Goal: Information Seeking & Learning: Learn about a topic

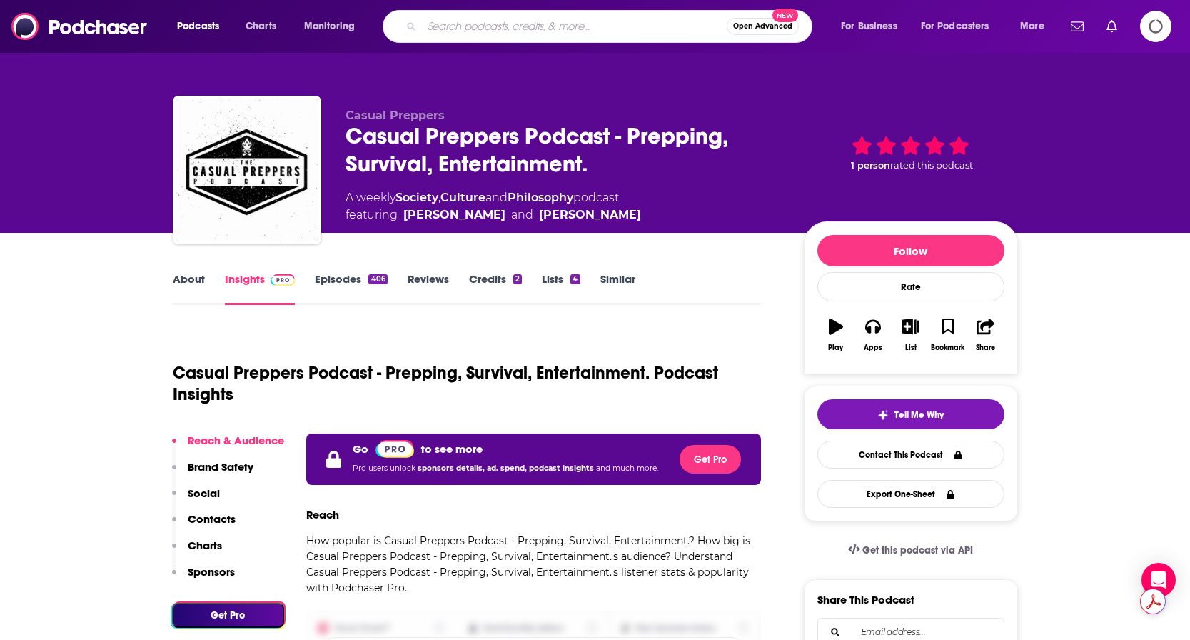
click at [483, 19] on input "Search podcasts, credits, & more..." at bounding box center [574, 26] width 305 height 23
type input "live your days"
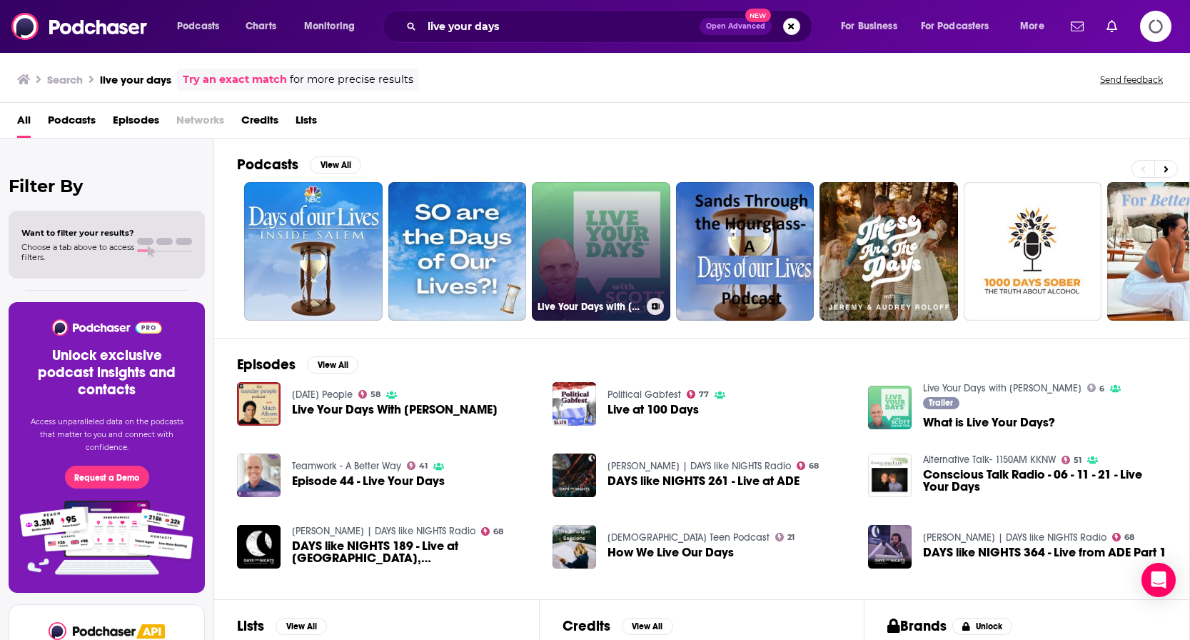
click at [594, 253] on link "Live Your Days with Scott Hamilton" at bounding box center [601, 251] width 138 height 138
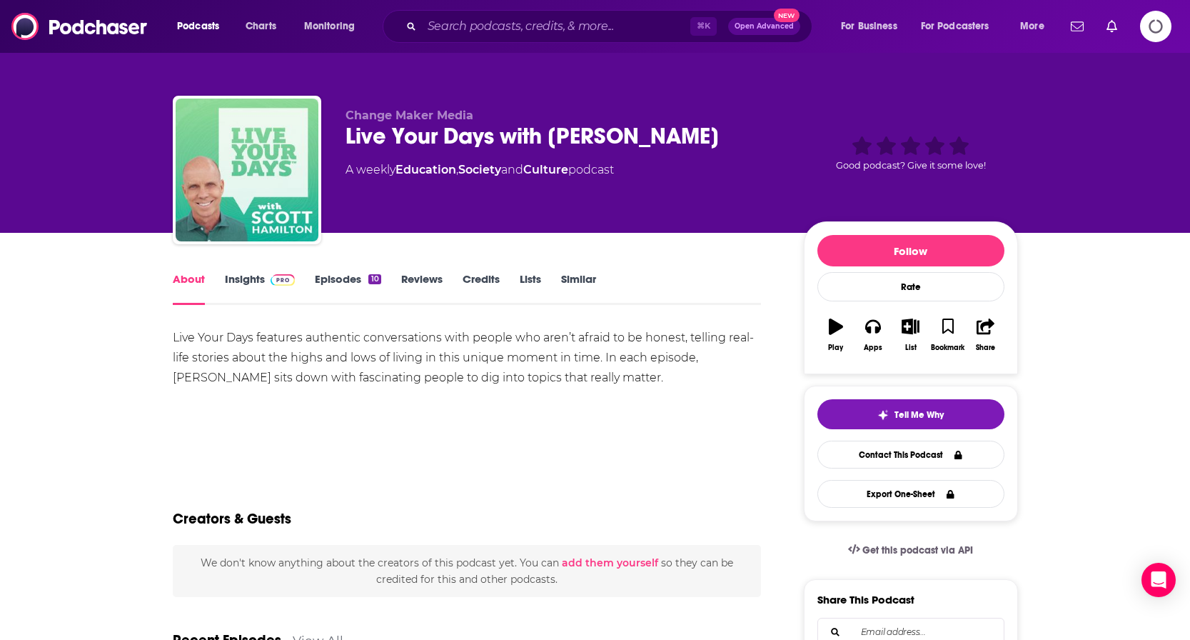
click at [236, 276] on link "Insights" at bounding box center [260, 288] width 71 height 33
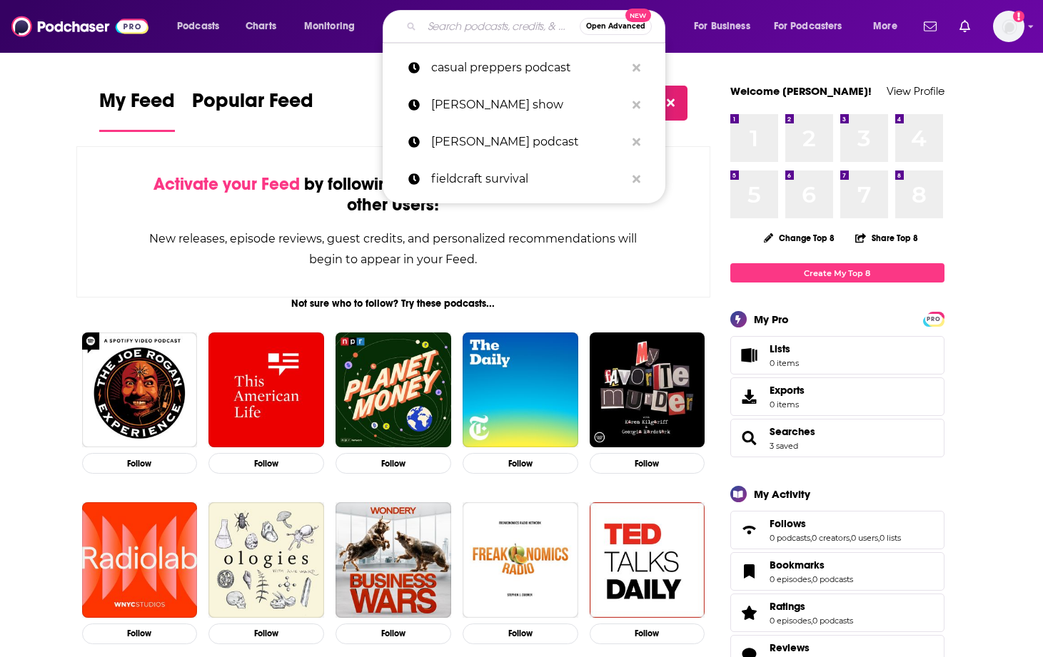
click at [476, 31] on input "Search podcasts, credits, & more..." at bounding box center [501, 26] width 158 height 23
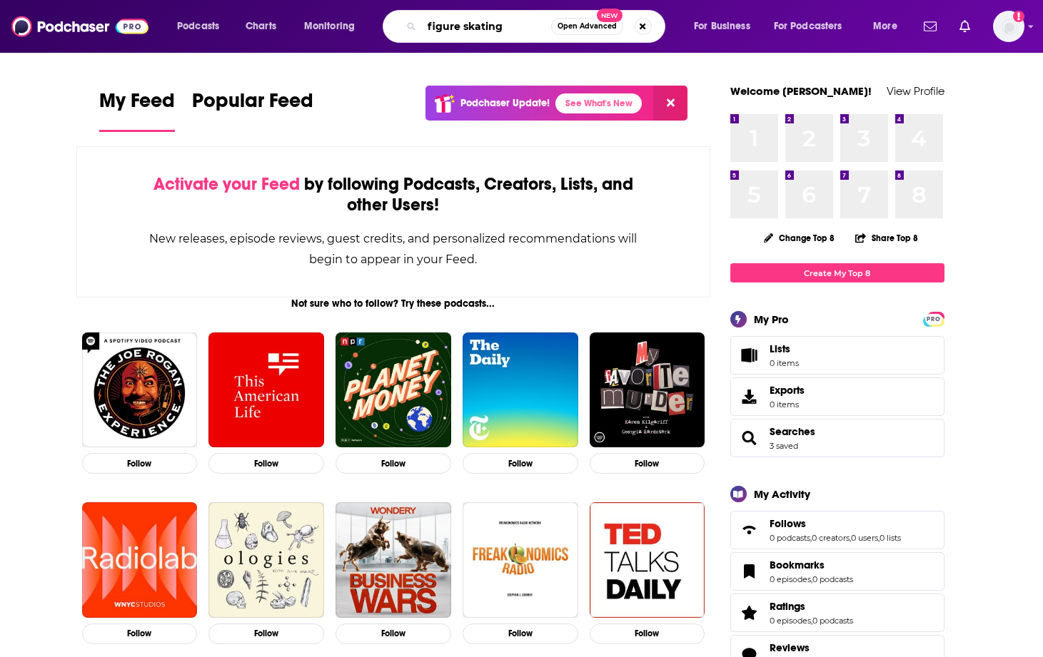
type input "figure skating"
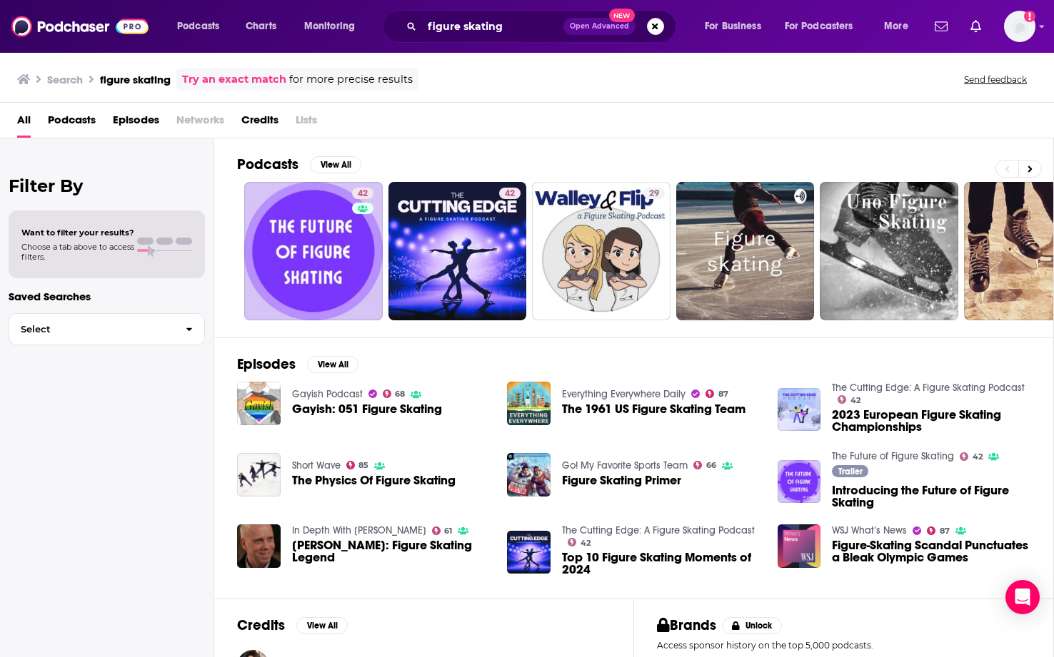
click at [67, 120] on span "Podcasts" at bounding box center [72, 123] width 48 height 29
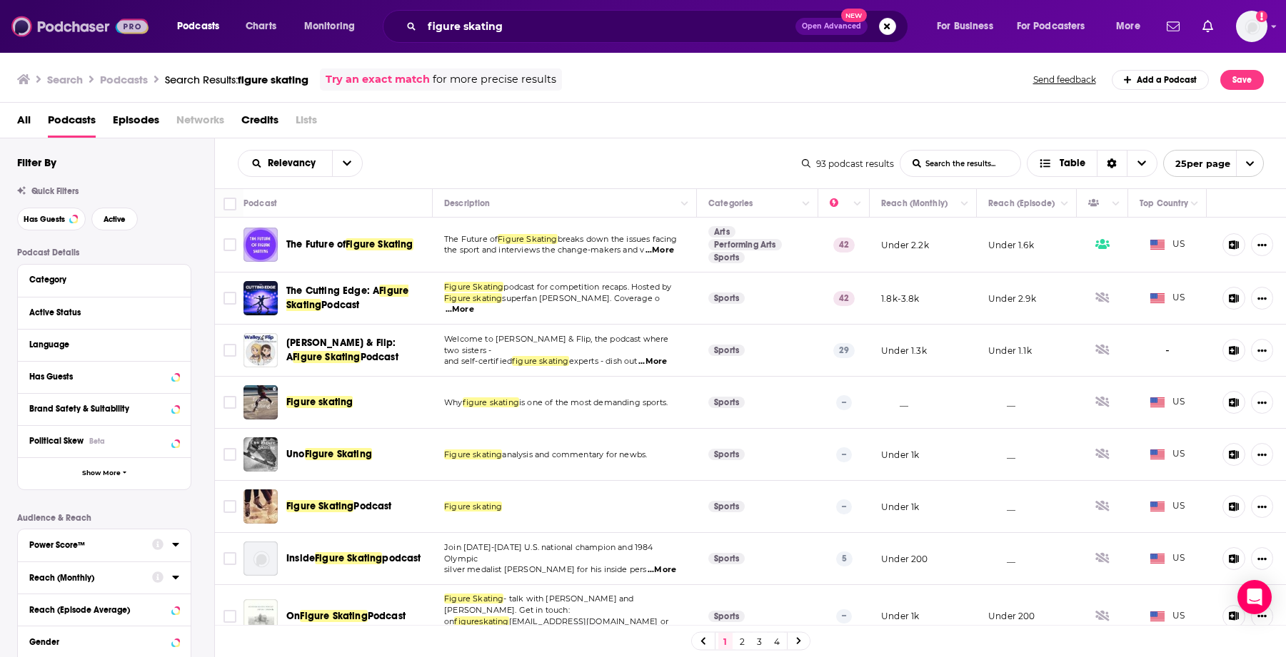
click at [59, 27] on img at bounding box center [79, 26] width 137 height 27
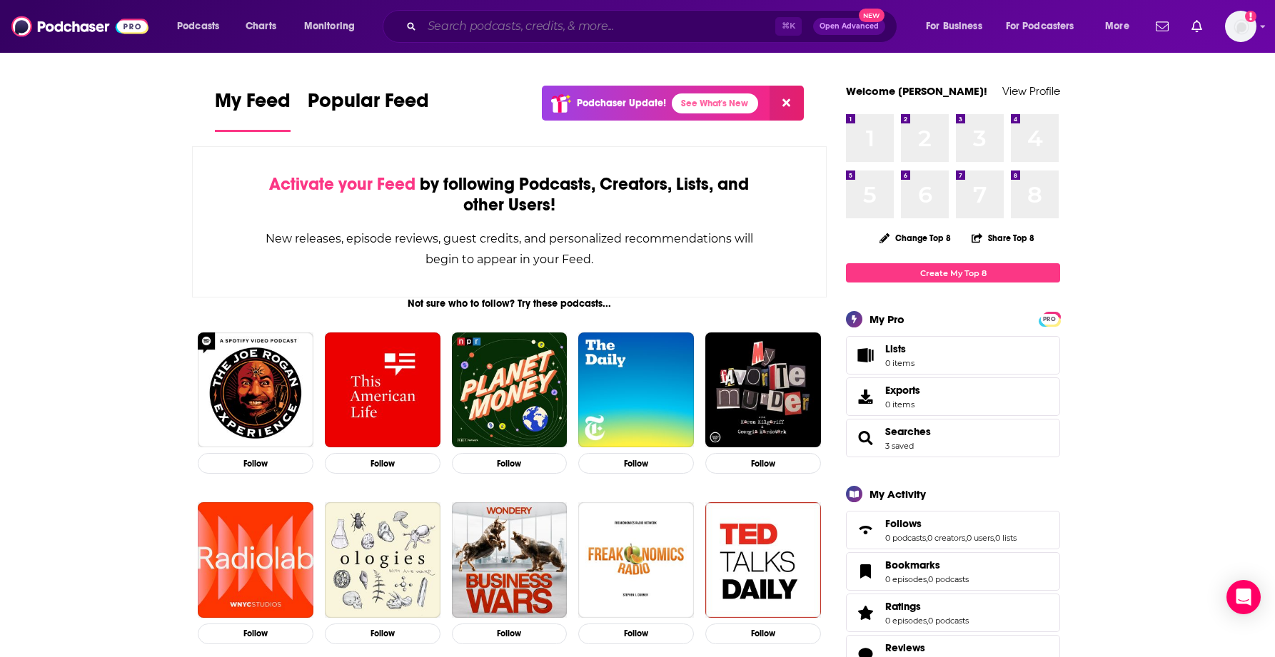
click at [640, 24] on input "Search podcasts, credits, & more..." at bounding box center [598, 26] width 353 height 23
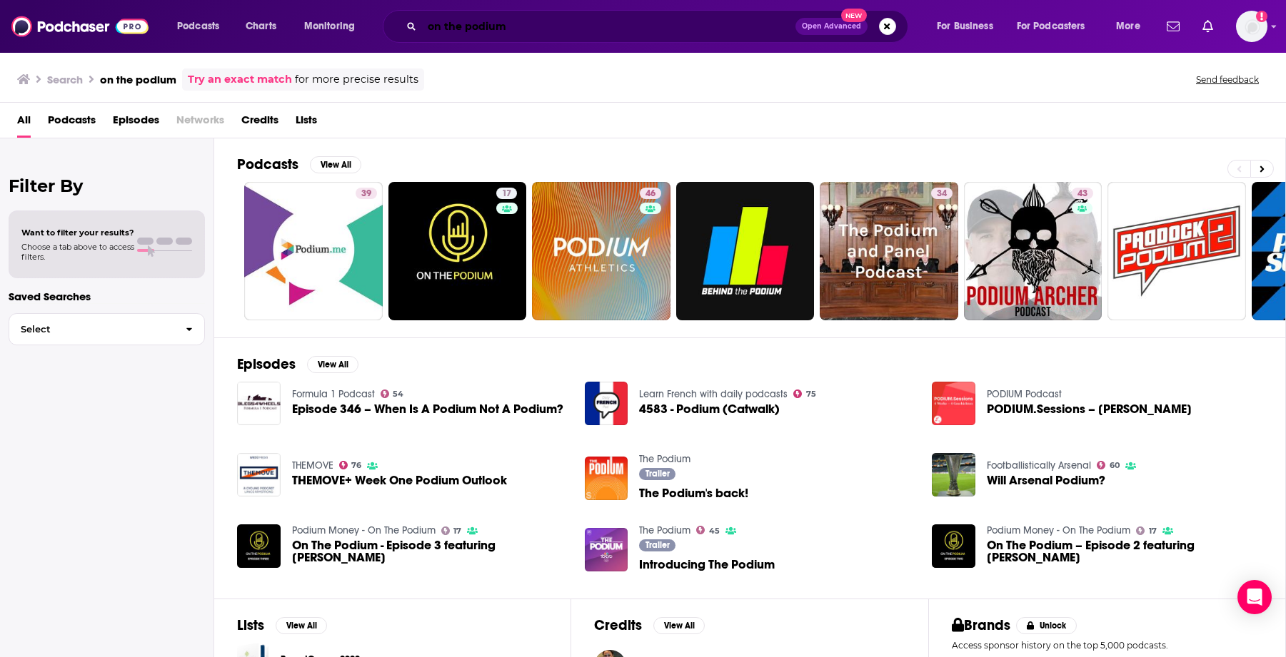
click at [440, 26] on input "on the podium" at bounding box center [608, 26] width 373 height 23
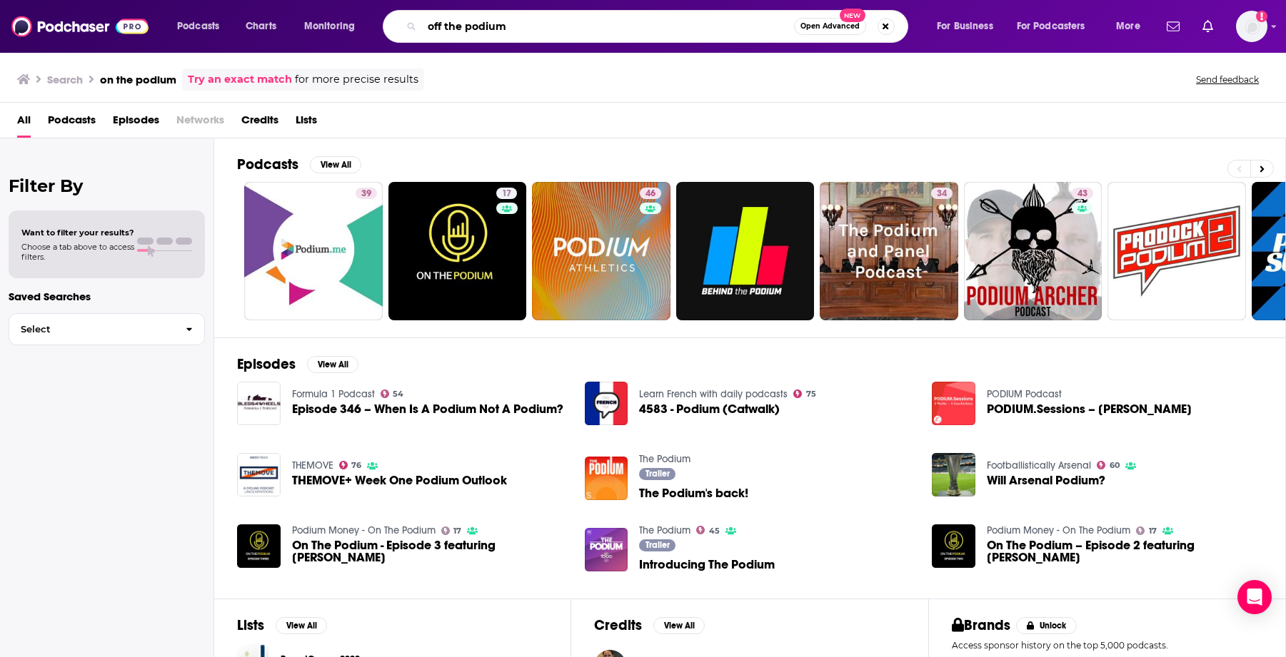
type input "off the podium"
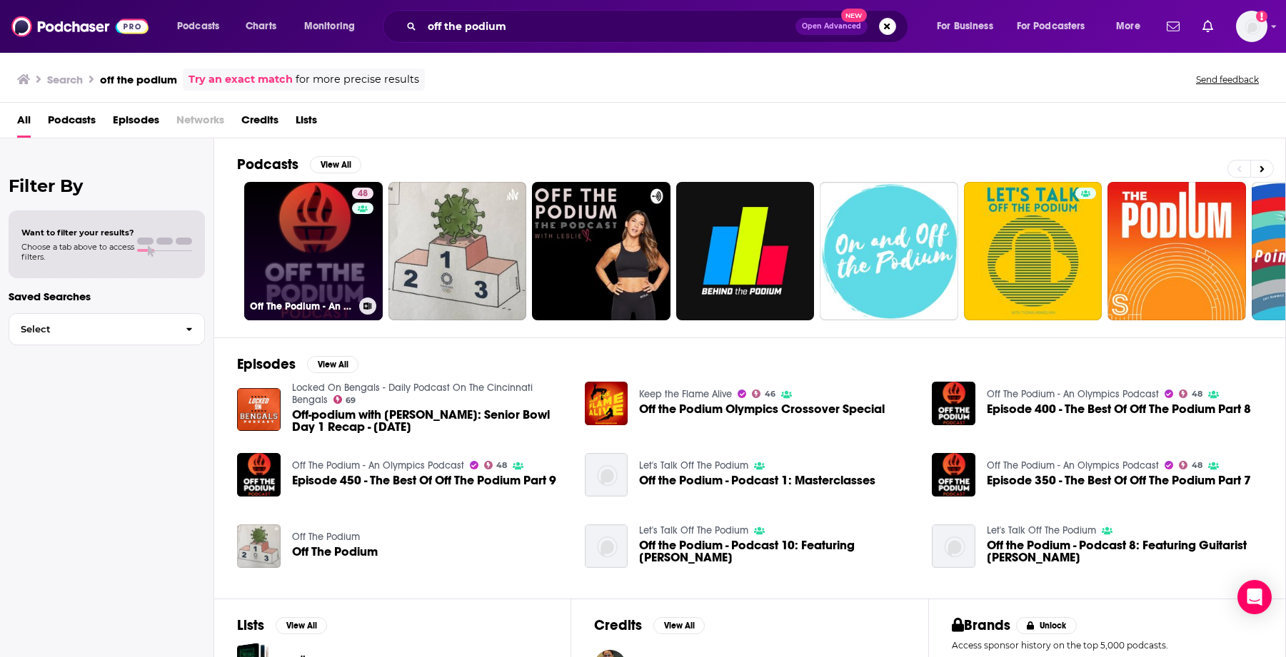
click at [298, 307] on h3 "Off The Podium - An Olympics Podcast" at bounding box center [302, 307] width 104 height 12
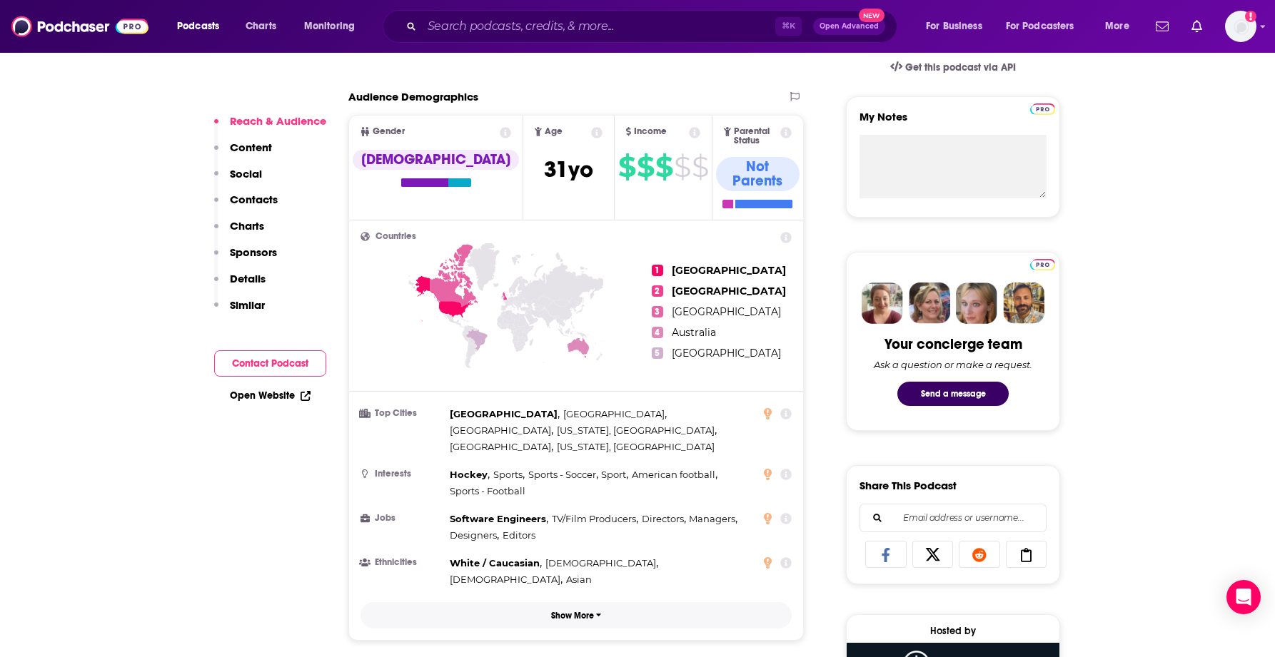
scroll to position [505, 0]
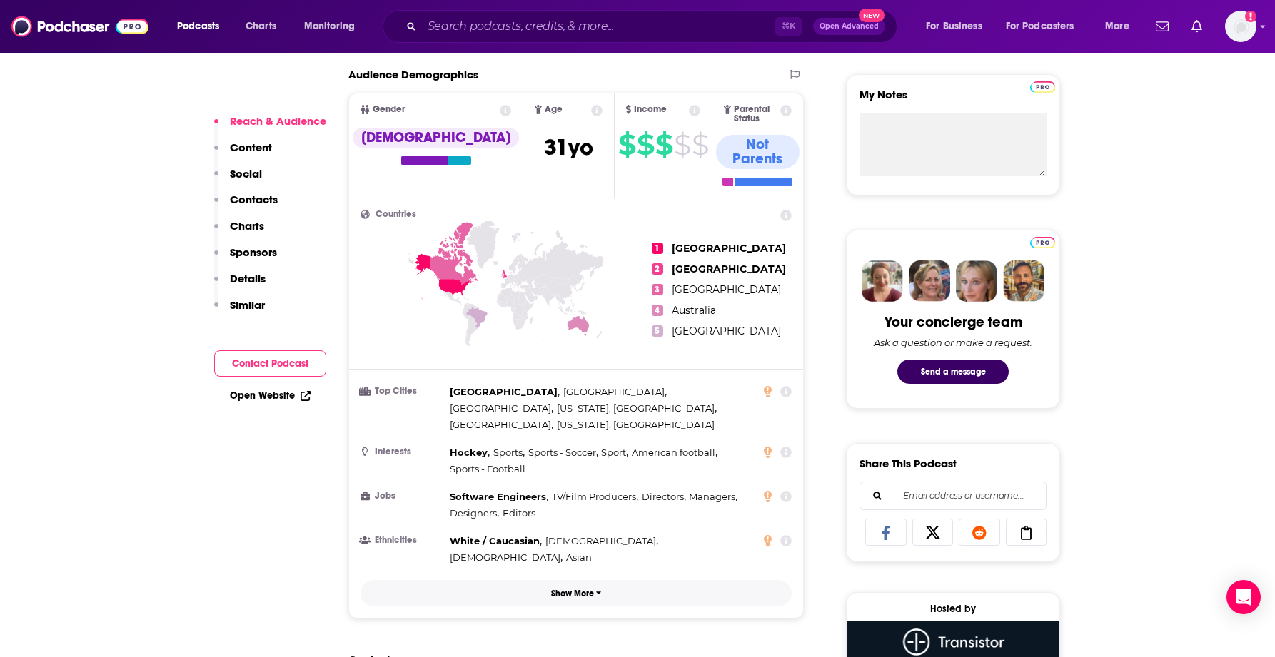
click at [577, 589] on p "Show More" at bounding box center [572, 594] width 43 height 10
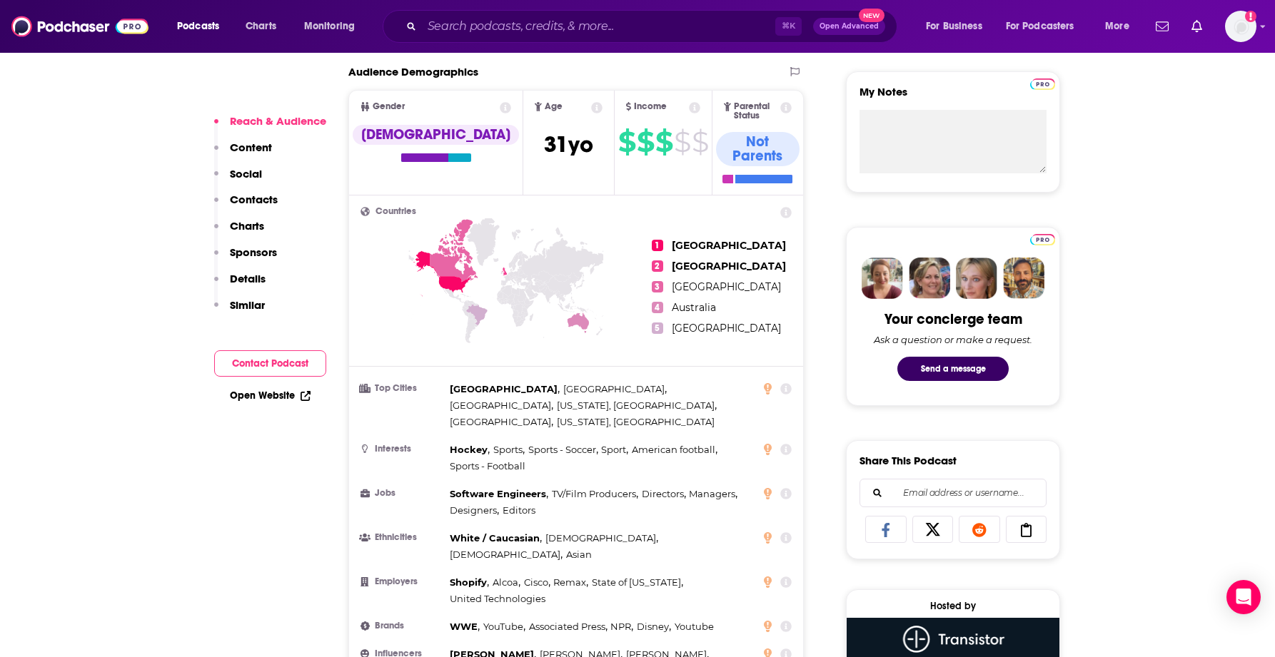
click at [238, 148] on p "Content" at bounding box center [251, 148] width 42 height 14
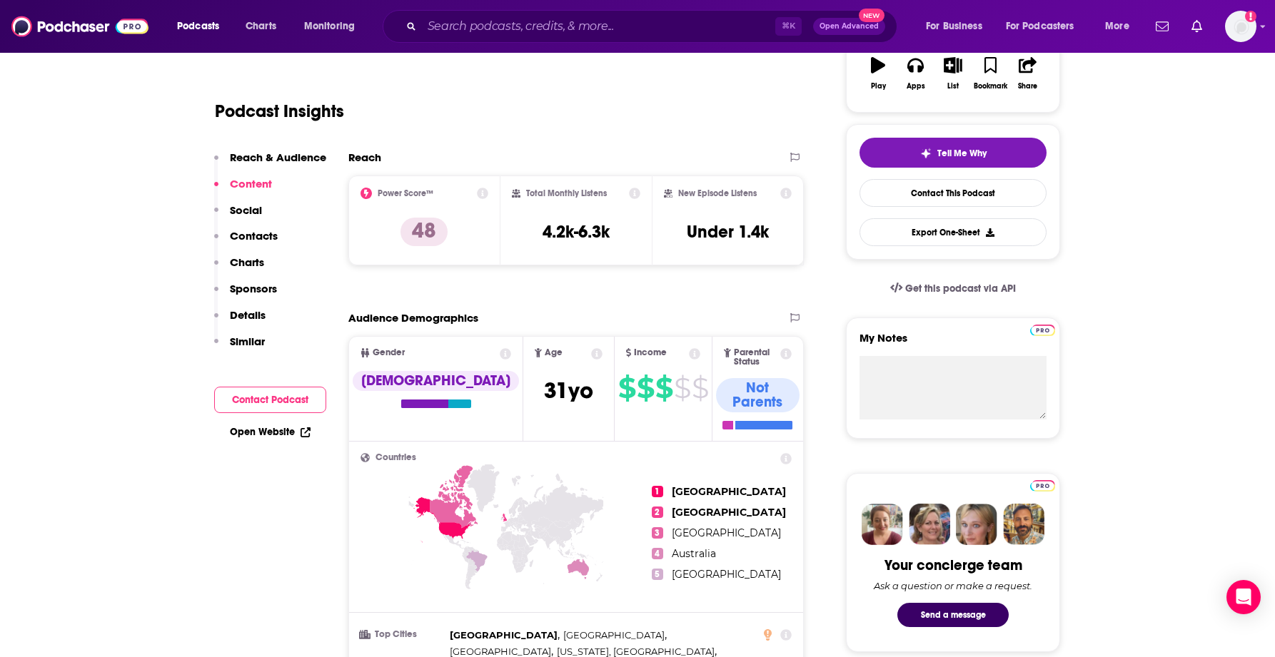
scroll to position [0, 0]
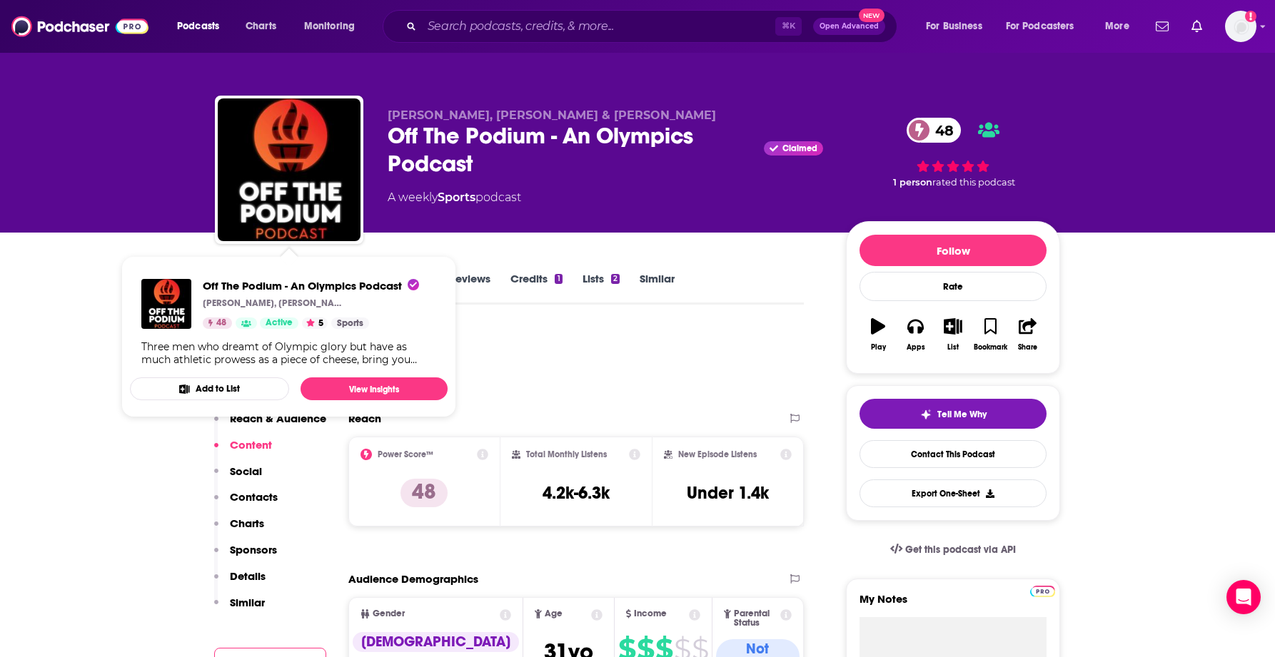
click at [563, 378] on div "Podcast Insights" at bounding box center [503, 364] width 577 height 73
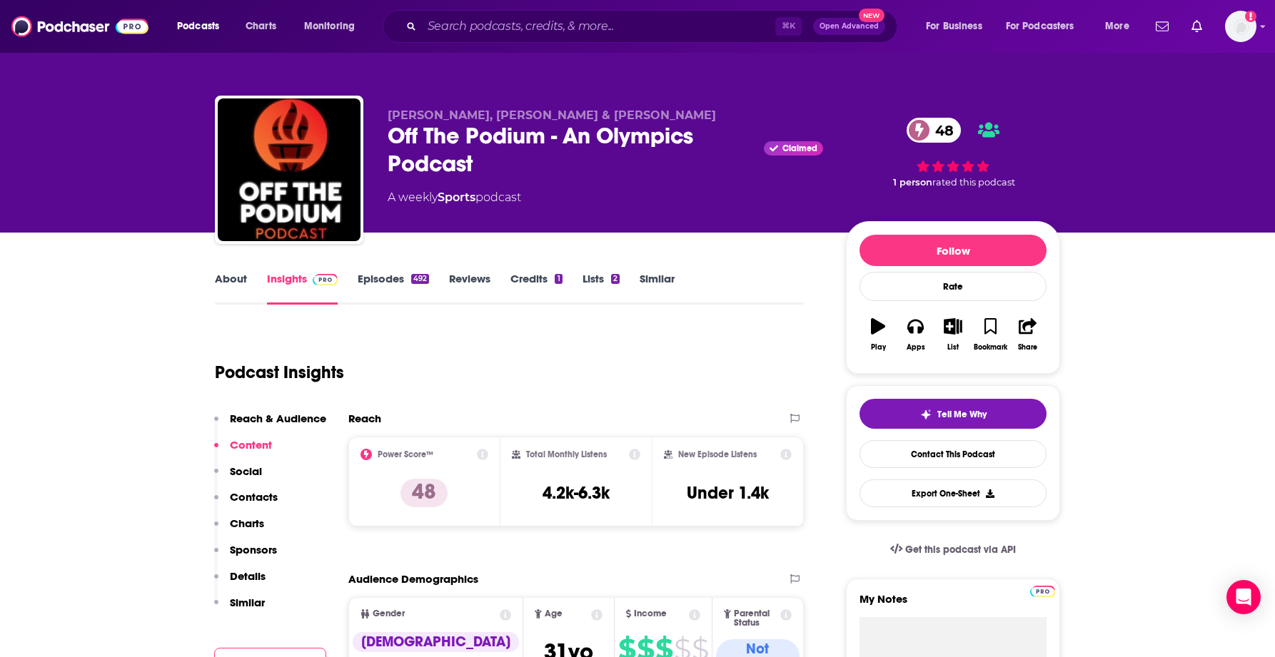
click at [372, 279] on link "Episodes 492" at bounding box center [393, 288] width 71 height 33
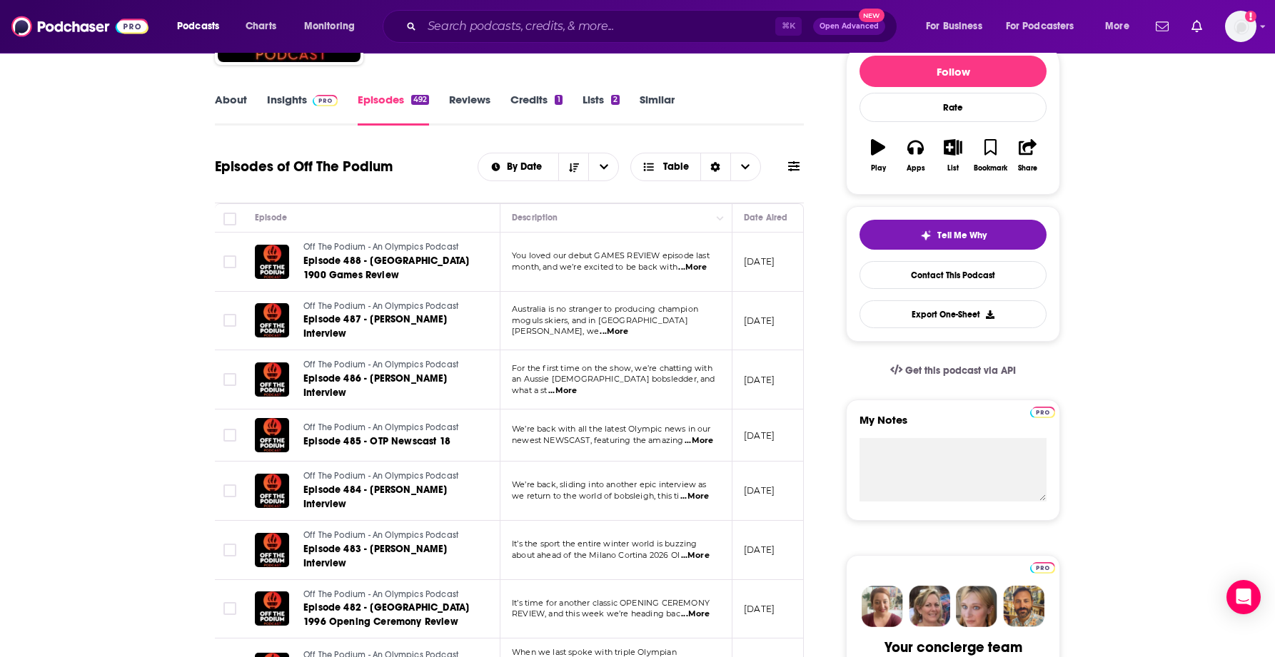
scroll to position [249, 0]
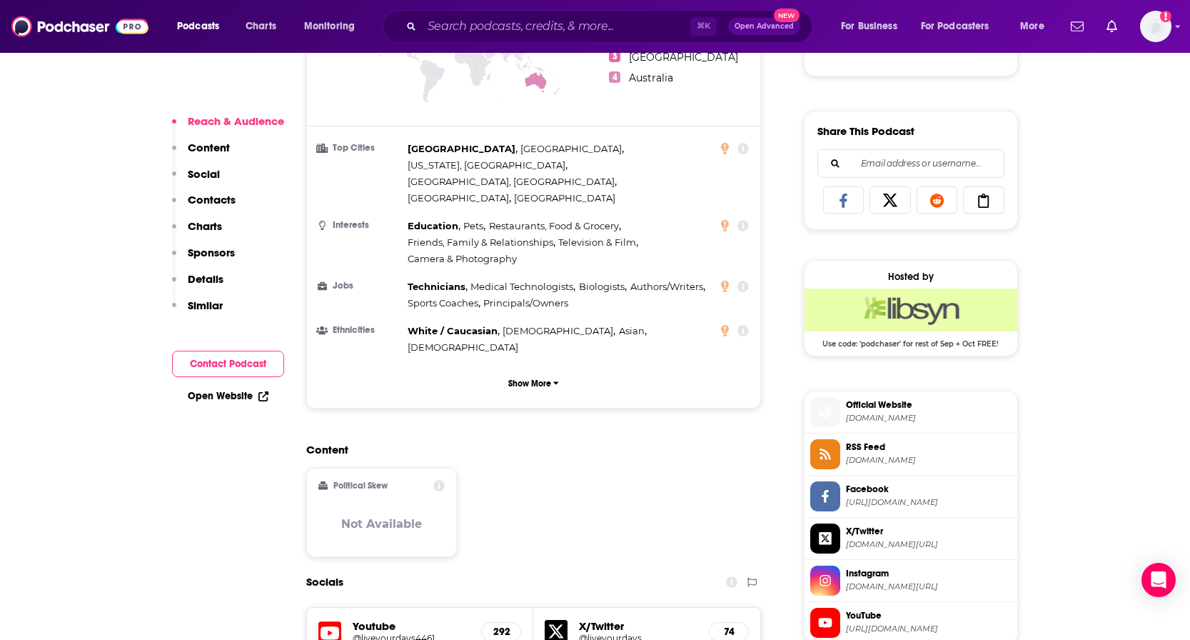
scroll to position [840, 0]
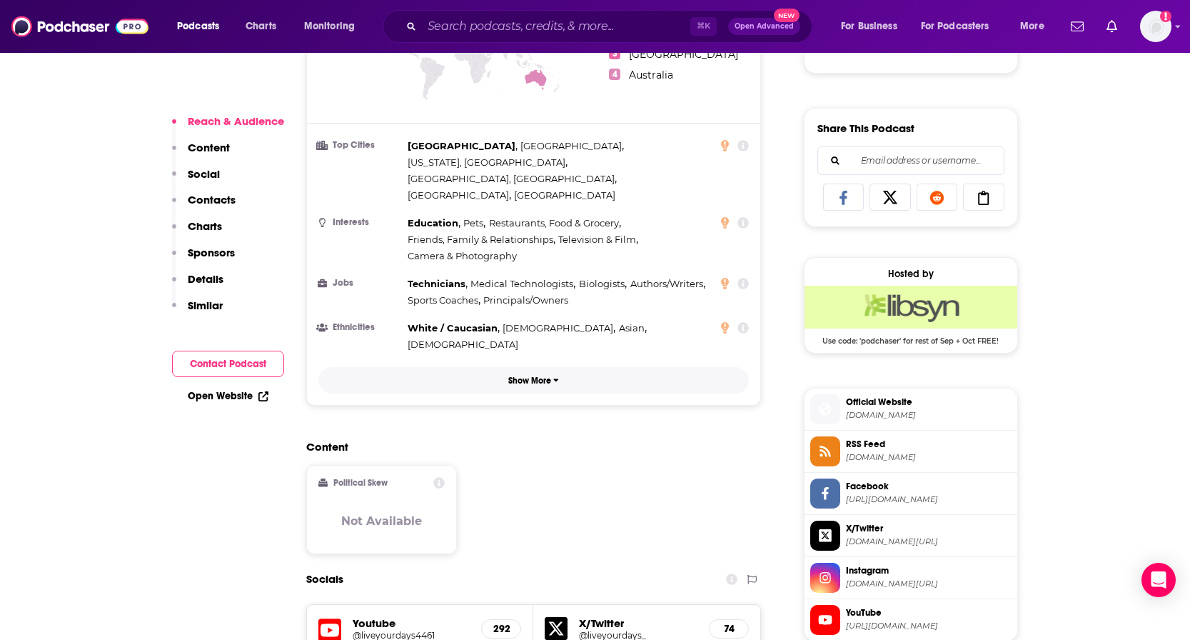
click at [520, 375] on p "Show More" at bounding box center [529, 380] width 43 height 10
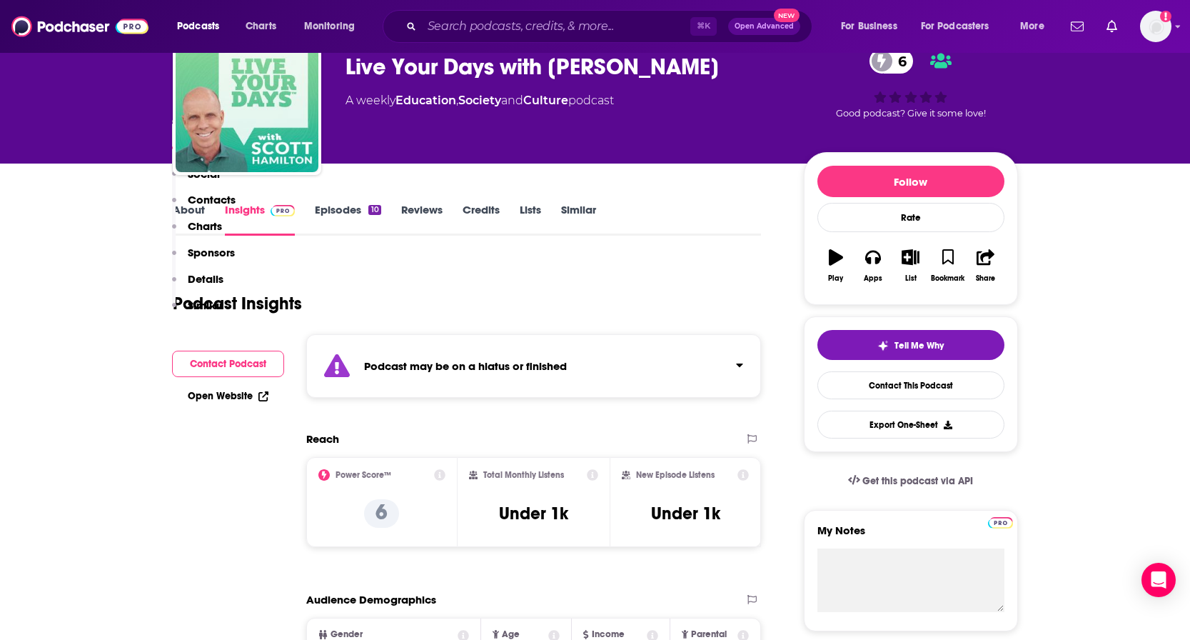
scroll to position [0, 0]
